Goal: Transaction & Acquisition: Purchase product/service

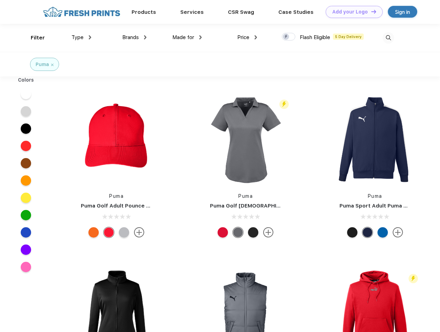
click at [352, 12] on link "Add your Logo Design Tool" at bounding box center [354, 12] width 57 height 12
click at [0, 0] on div "Design Tool" at bounding box center [0, 0] width 0 height 0
click at [371, 11] on link "Add your Logo Design Tool" at bounding box center [354, 12] width 57 height 12
click at [33, 38] on div "Filter" at bounding box center [38, 38] width 14 height 8
click at [82, 37] on span "Type" at bounding box center [78, 37] width 12 height 6
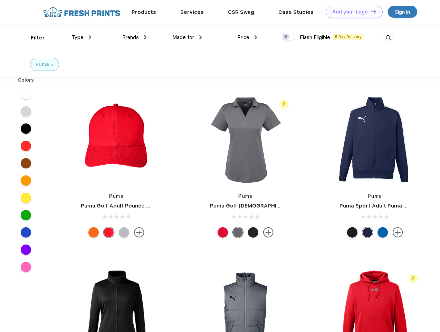
click at [134, 37] on span "Brands" at bounding box center [130, 37] width 17 height 6
click at [187, 37] on span "Made for" at bounding box center [183, 37] width 22 height 6
click at [247, 37] on span "Price" at bounding box center [243, 37] width 12 height 6
click at [289, 37] on div at bounding box center [288, 37] width 13 height 8
click at [286, 37] on input "checkbox" at bounding box center [284, 34] width 4 height 4
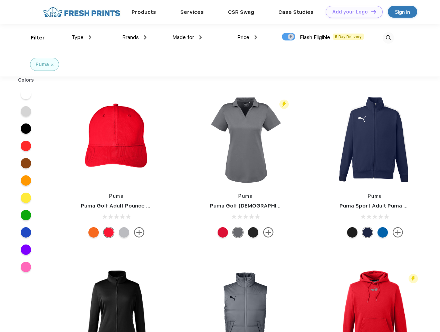
click at [388, 38] on img at bounding box center [388, 37] width 11 height 11
